Goal: Task Accomplishment & Management: Use online tool/utility

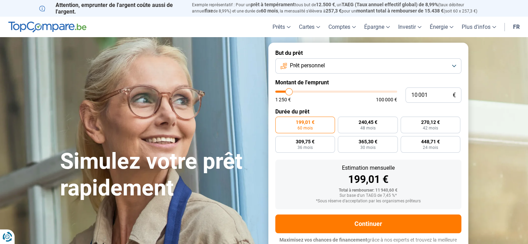
type input "36 500"
type input "36500"
click at [319, 91] on input "range" at bounding box center [336, 92] width 122 height 2
radio input "false"
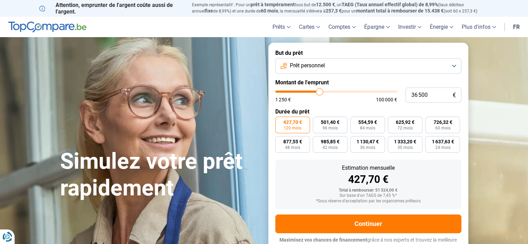
scroll to position [7, 0]
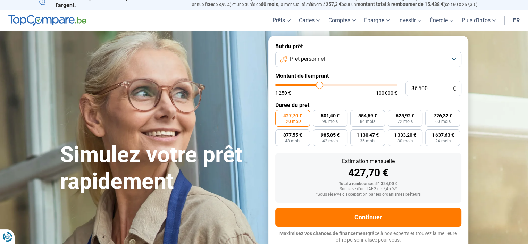
type input "22 750"
type input "22750"
click at [304, 85] on input "range" at bounding box center [336, 85] width 122 height 2
type input "13 250"
type input "13250"
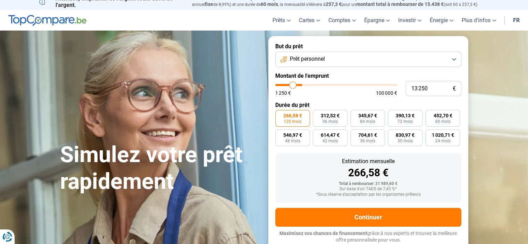
click at [293, 85] on input "range" at bounding box center [336, 85] width 122 height 2
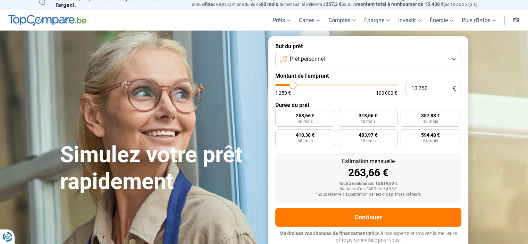
radio input "true"
type input "8 000"
type input "8000"
click at [286, 85] on input "range" at bounding box center [336, 85] width 122 height 2
radio input "true"
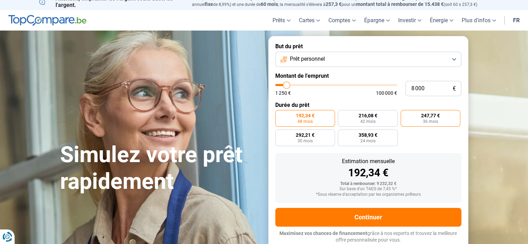
click at [431, 119] on span "36 mois" at bounding box center [430, 121] width 15 height 4
click at [405, 115] on input "247,77 € 36 mois" at bounding box center [403, 112] width 5 height 5
radio input "true"
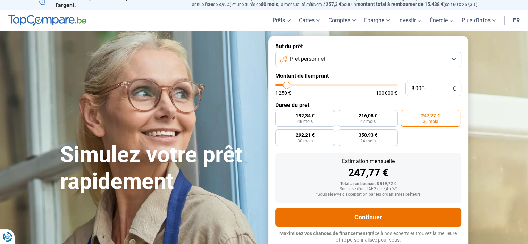
click at [367, 217] on button "Continuer" at bounding box center [368, 217] width 186 height 19
